Goal: Task Accomplishment & Management: Use online tool/utility

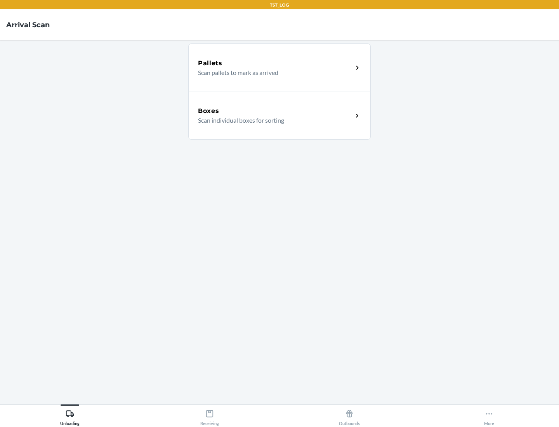
click at [275, 111] on div "Boxes" at bounding box center [275, 110] width 155 height 9
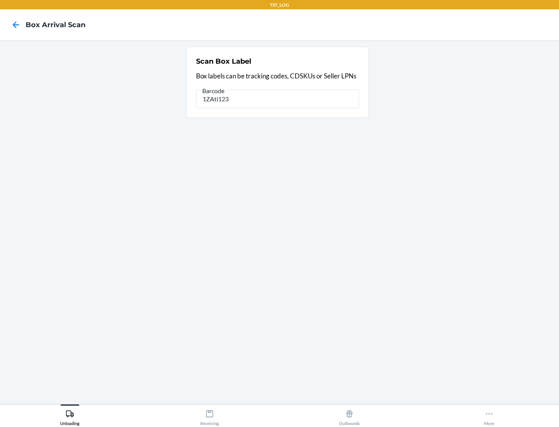
type input "1ZAti123"
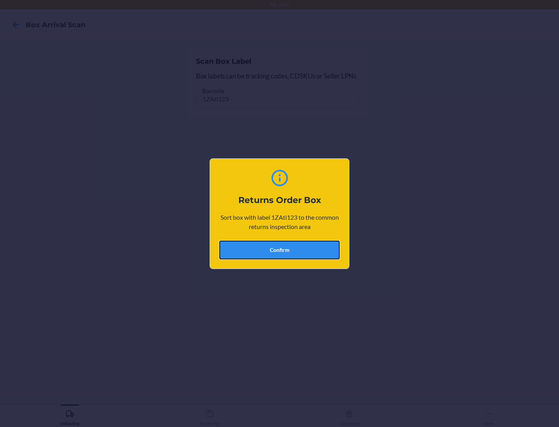
click at [280, 250] on button "Confirm" at bounding box center [279, 250] width 120 height 19
